Goal: Task Accomplishment & Management: Manage account settings

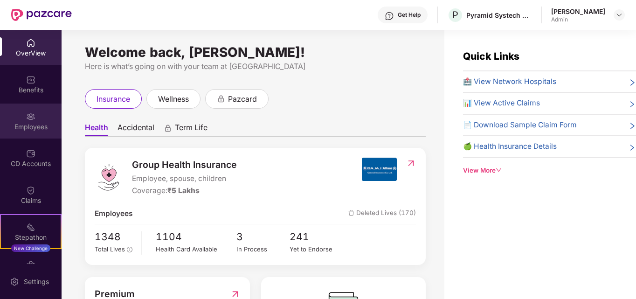
click at [26, 125] on div "Employees" at bounding box center [31, 126] width 62 height 9
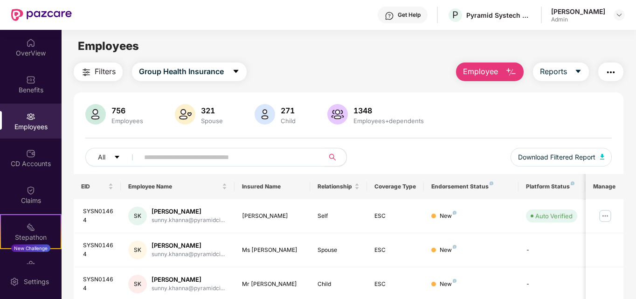
click at [259, 153] on input "text" at bounding box center [227, 157] width 167 height 14
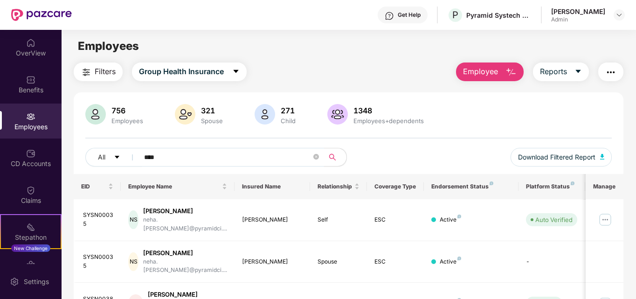
type input "****"
click at [511, 73] on img "button" at bounding box center [510, 72] width 11 height 11
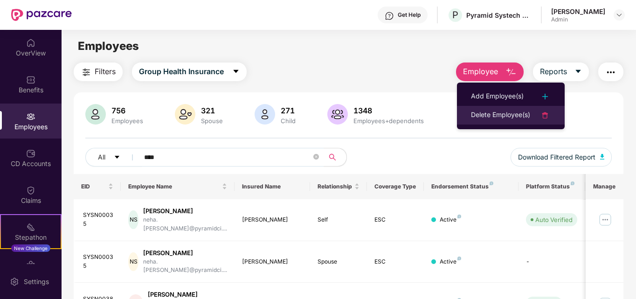
click at [504, 109] on li "Delete Employee(s)" at bounding box center [511, 115] width 108 height 19
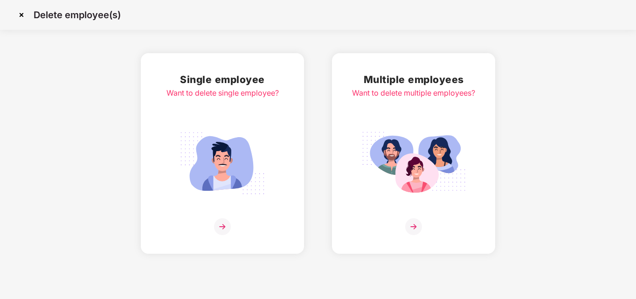
click at [412, 224] on img at bounding box center [413, 226] width 17 height 17
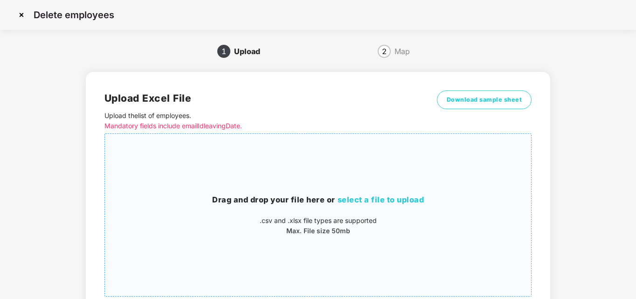
click at [400, 202] on span "select a file to upload" at bounding box center [381, 199] width 87 height 9
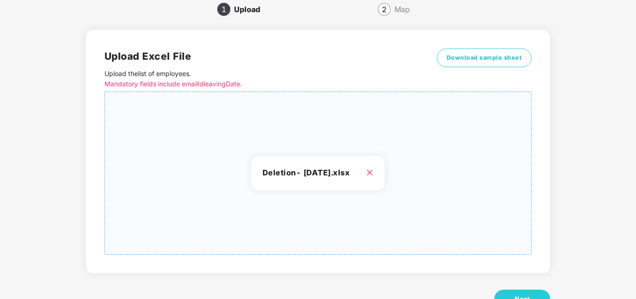
scroll to position [75, 0]
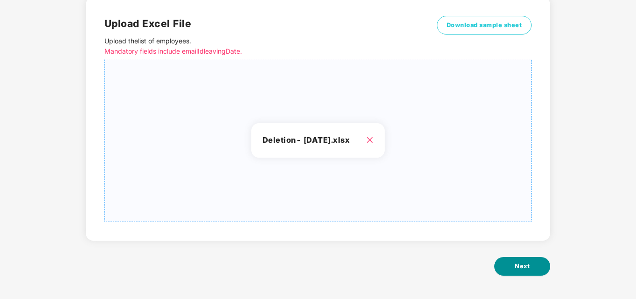
click at [512, 264] on button "Next" at bounding box center [522, 266] width 56 height 19
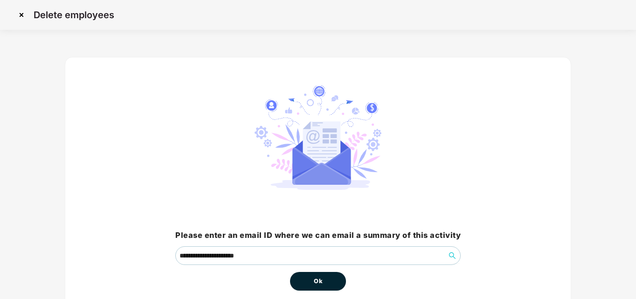
click at [324, 282] on button "Ok" at bounding box center [318, 281] width 56 height 19
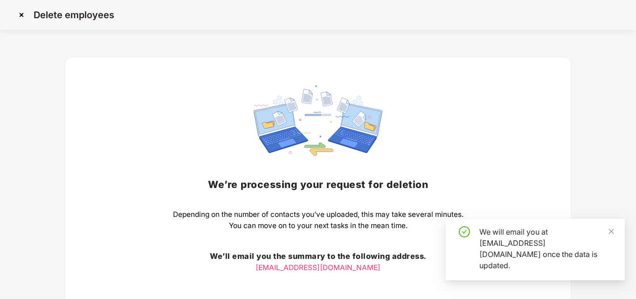
click at [324, 282] on div "We’re processing your request for deletion Depending on the number of contacts …" at bounding box center [318, 203] width 290 height 237
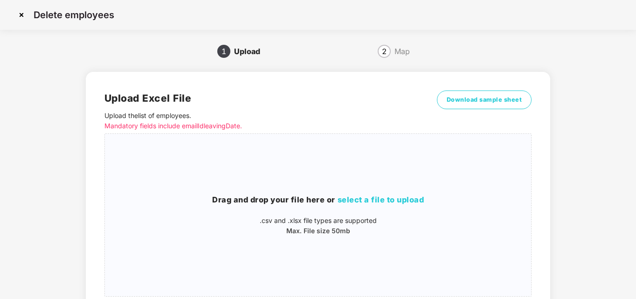
click at [22, 12] on img at bounding box center [21, 14] width 15 height 15
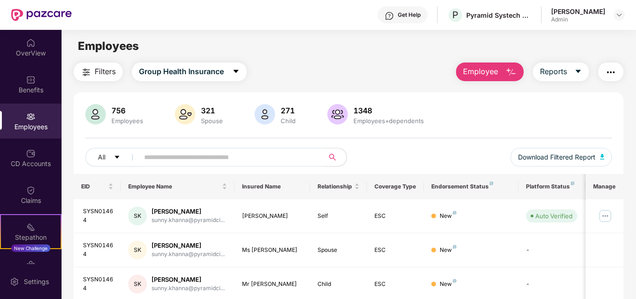
click at [245, 154] on input "text" at bounding box center [227, 157] width 167 height 14
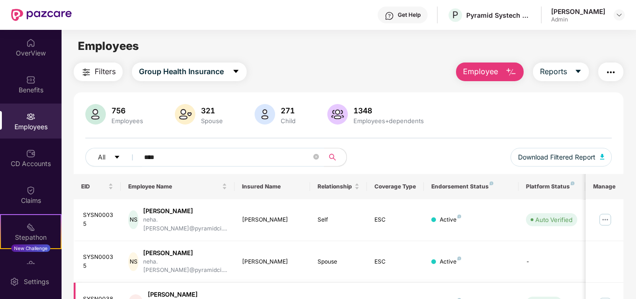
type input "****"
click at [600, 296] on img at bounding box center [605, 303] width 15 height 15
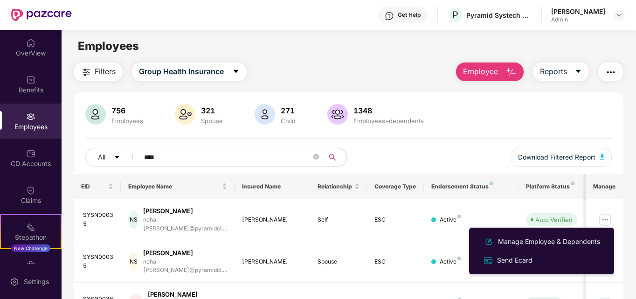
click at [491, 99] on div "756 Employees 321 Spouse 271 Child 1348 Employees+dependents All **** Download …" at bounding box center [349, 266] width 550 height 349
